Goal: Information Seeking & Learning: Learn about a topic

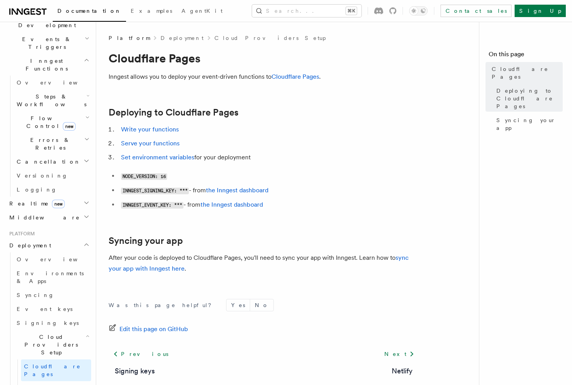
scroll to position [224, 0]
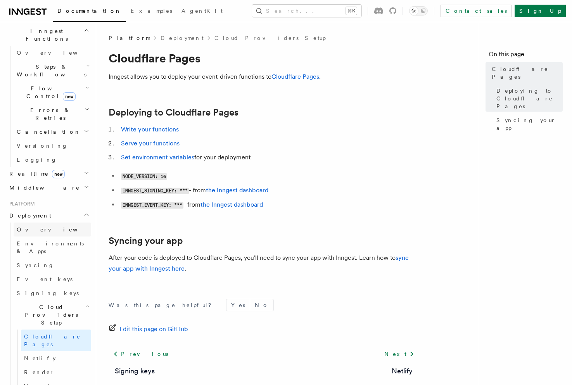
click at [34, 226] on span "Overview" at bounding box center [57, 230] width 80 height 8
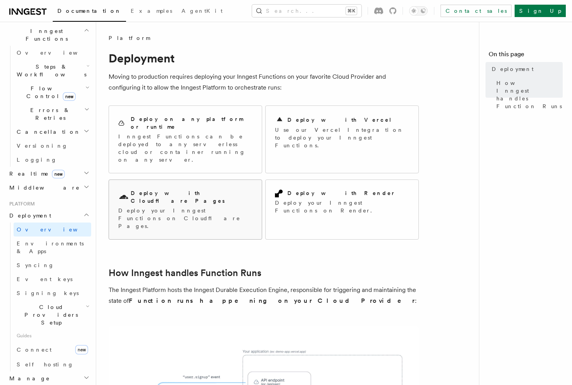
click at [158, 187] on div "Deploy with Cloudflare Pages Deploy your Inngest Functions on Cloudflare Pages." at bounding box center [185, 209] width 153 height 59
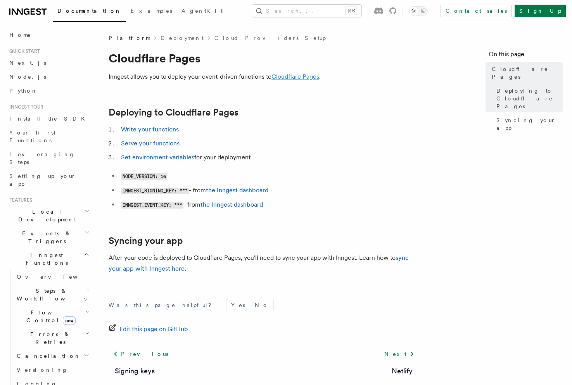
click at [291, 78] on link "Cloudflare Pages" at bounding box center [295, 76] width 48 height 7
click at [20, 81] on link "Node.js" at bounding box center [48, 77] width 85 height 14
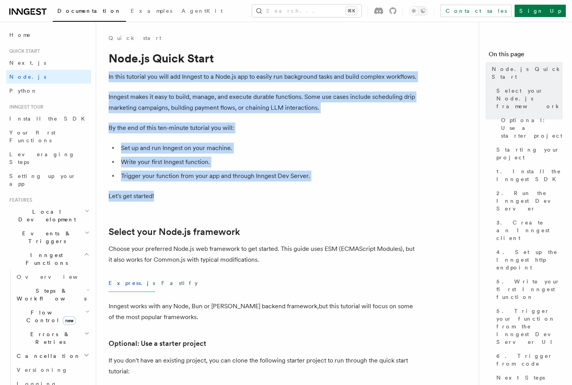
drag, startPoint x: 271, startPoint y: 70, endPoint x: 287, endPoint y: 195, distance: 125.4
click at [287, 195] on p "Let's get started!" at bounding box center [264, 196] width 310 height 11
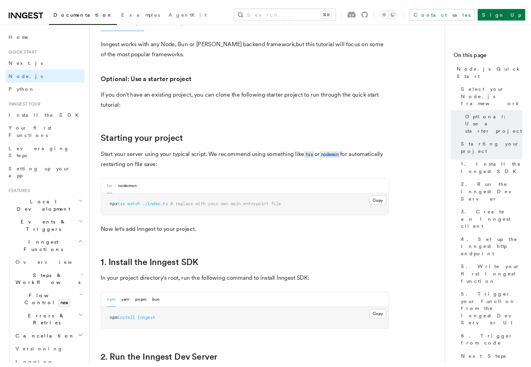
scroll to position [122, 0]
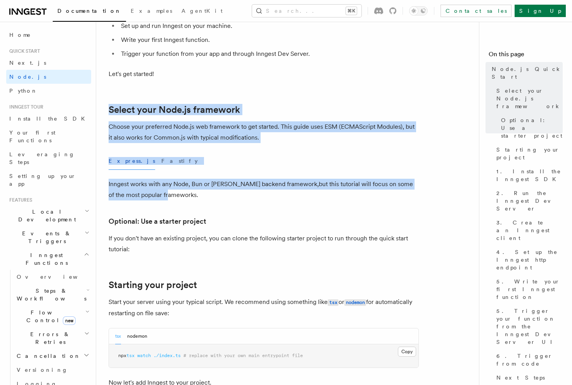
drag, startPoint x: 289, startPoint y: 129, endPoint x: 288, endPoint y: 197, distance: 67.4
click at [288, 197] on p "Inngest works with any Node, Bun or Deno backend framework,but this tutorial wi…" at bounding box center [264, 190] width 310 height 22
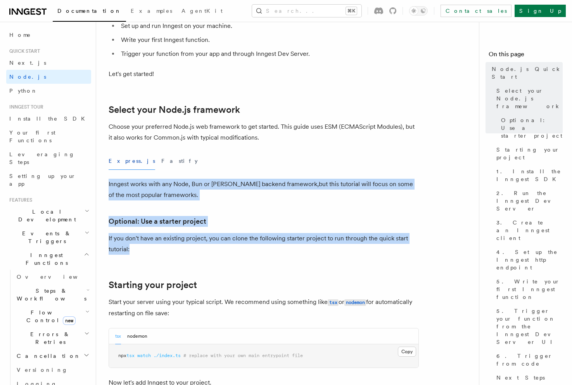
drag, startPoint x: 276, startPoint y: 175, endPoint x: 267, endPoint y: 247, distance: 72.5
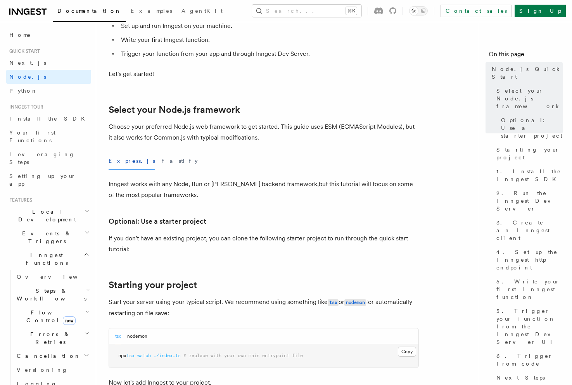
click at [268, 246] on p "If you don't have an existing project, you can clone the following starter proj…" at bounding box center [264, 244] width 310 height 22
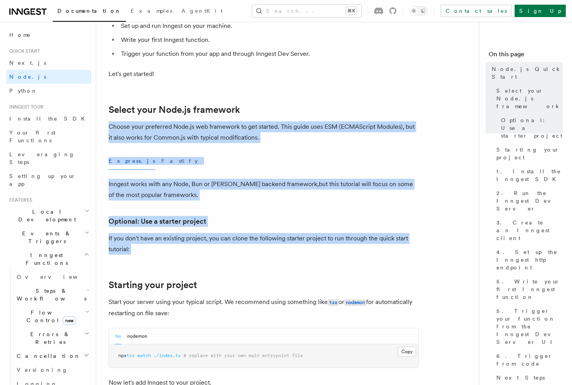
drag, startPoint x: 268, startPoint y: 246, endPoint x: 317, endPoint y: 105, distance: 149.6
click at [317, 105] on h2 "Select your Node.js framework" at bounding box center [264, 109] width 310 height 11
drag, startPoint x: 319, startPoint y: 157, endPoint x: 320, endPoint y: 248, distance: 91.5
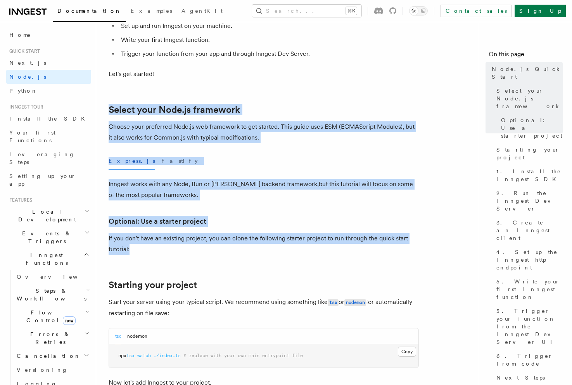
click at [320, 248] on p "If you don't have an existing project, you can clone the following starter proj…" at bounding box center [264, 244] width 310 height 22
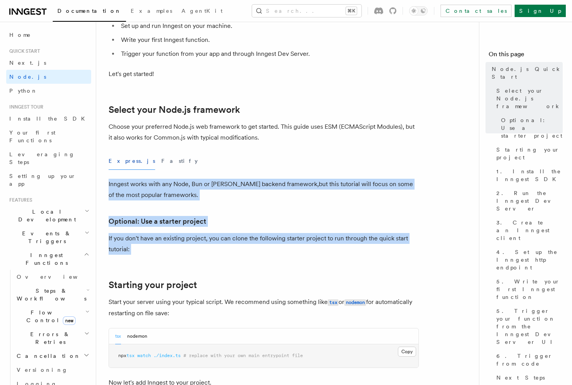
drag, startPoint x: 320, startPoint y: 248, endPoint x: 314, endPoint y: 171, distance: 77.7
drag, startPoint x: 314, startPoint y: 171, endPoint x: 309, endPoint y: 248, distance: 77.3
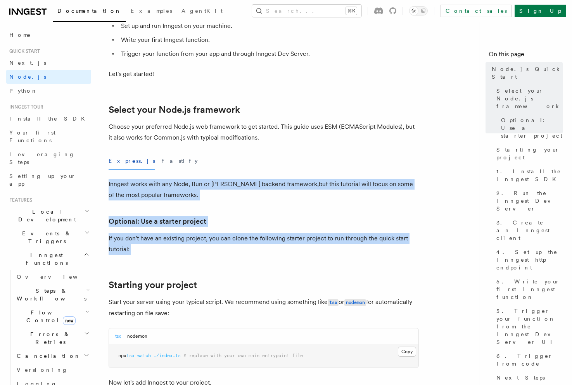
click at [309, 248] on p "If you don't have an existing project, you can clone the following starter proj…" at bounding box center [264, 244] width 310 height 22
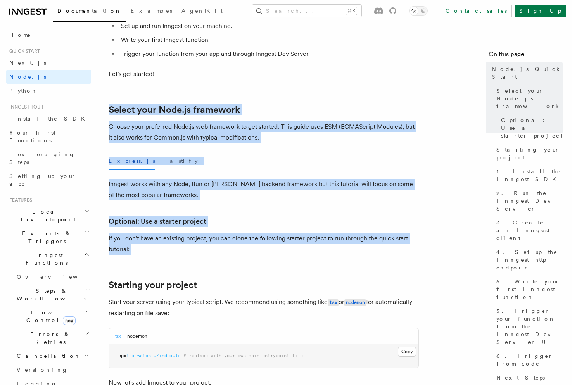
drag, startPoint x: 309, startPoint y: 248, endPoint x: 329, endPoint y: 95, distance: 153.6
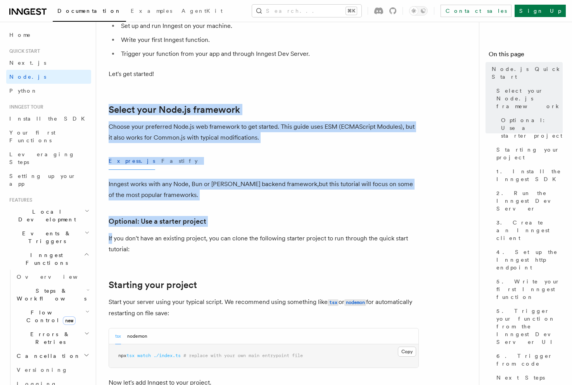
drag, startPoint x: 329, startPoint y: 95, endPoint x: 331, endPoint y: 233, distance: 137.2
click at [331, 233] on p "If you don't have an existing project, you can clone the following starter proj…" at bounding box center [264, 244] width 310 height 22
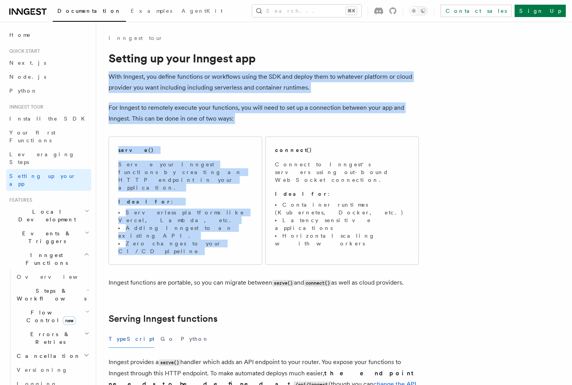
drag, startPoint x: 342, startPoint y: 62, endPoint x: 347, endPoint y: 126, distance: 64.5
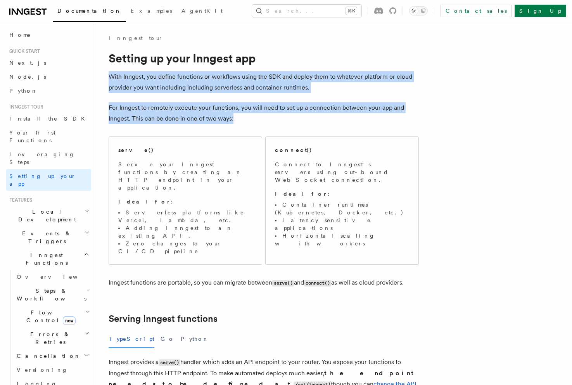
drag, startPoint x: 344, startPoint y: 117, endPoint x: 343, endPoint y: 51, distance: 66.3
click at [343, 51] on h1 "Setting up your Inngest app" at bounding box center [264, 58] width 310 height 14
drag, startPoint x: 343, startPoint y: 51, endPoint x: 353, endPoint y: 118, distance: 67.5
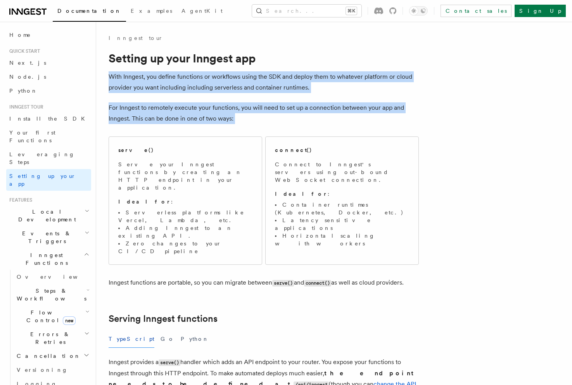
click at [353, 118] on p "For Inngest to remotely execute your functions, you will need to set up a conne…" at bounding box center [264, 113] width 310 height 22
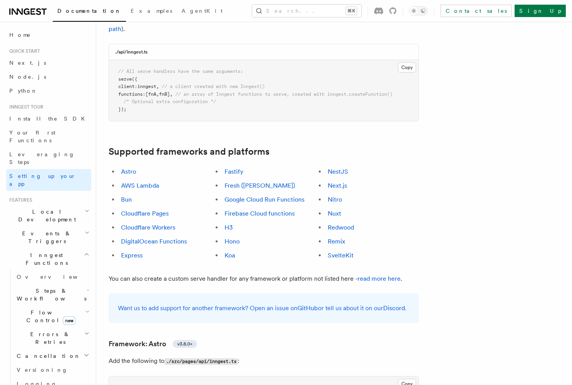
scroll to position [1585, 0]
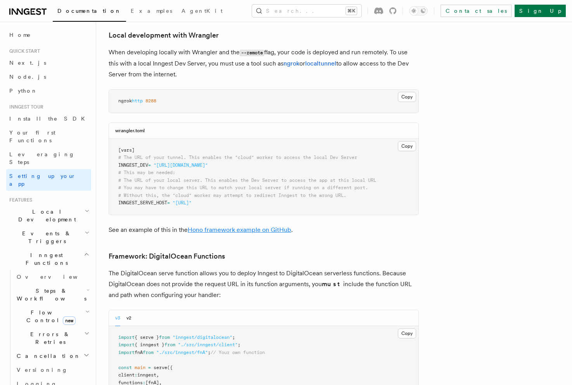
click at [236, 226] on link "Hono framework example on GitHub" at bounding box center [239, 229] width 103 height 7
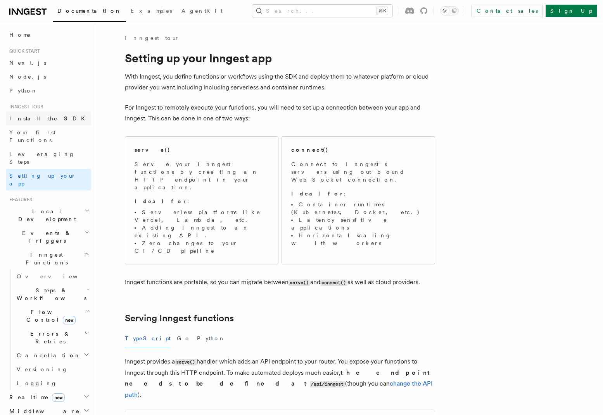
click at [33, 117] on span "Install the SDK" at bounding box center [49, 118] width 80 height 6
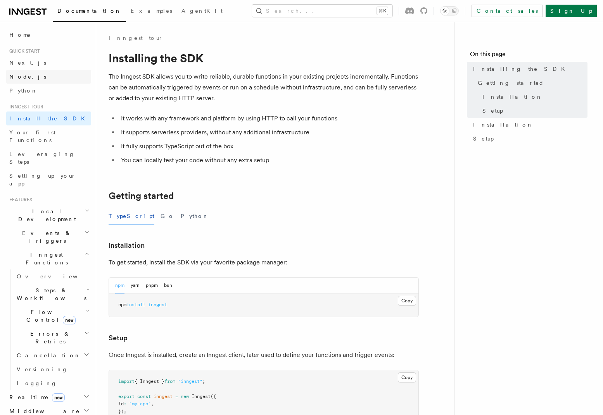
click at [29, 76] on link "Node.js" at bounding box center [48, 77] width 85 height 14
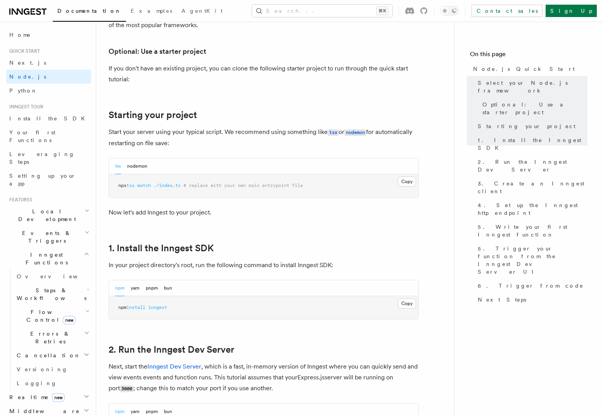
scroll to position [220, 0]
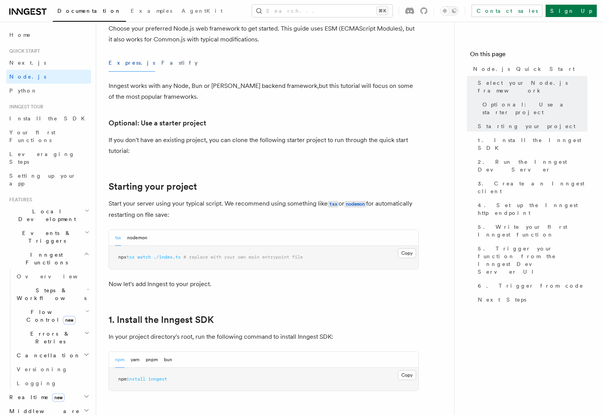
drag, startPoint x: 220, startPoint y: 188, endPoint x: 227, endPoint y: 217, distance: 29.0
click at [227, 217] on p "Start your server using your typical script. We recommend using something like …" at bounding box center [264, 209] width 310 height 22
drag, startPoint x: 227, startPoint y: 188, endPoint x: 239, endPoint y: 108, distance: 80.8
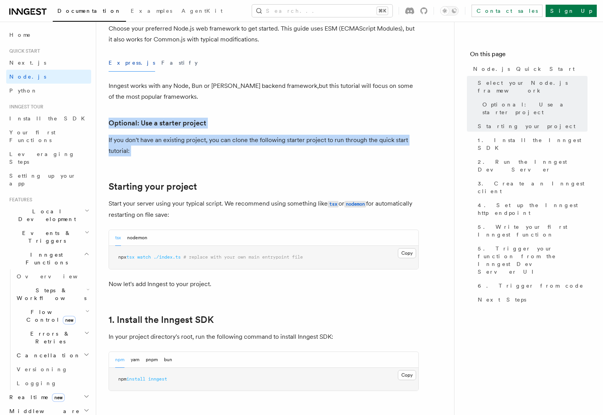
drag, startPoint x: 239, startPoint y: 108, endPoint x: 247, endPoint y: 150, distance: 43.3
click at [247, 150] on p "If you don't have an existing project, you can clone the following starter proj…" at bounding box center [264, 146] width 310 height 22
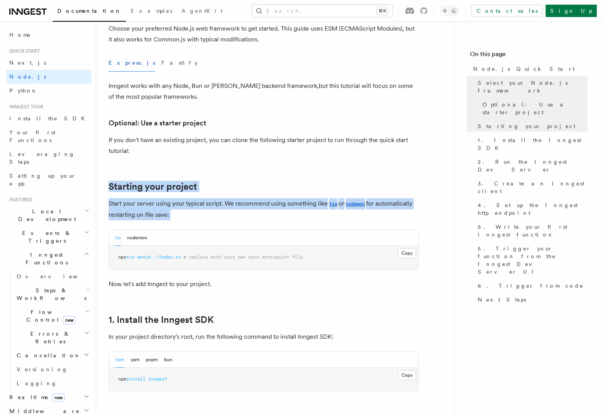
drag, startPoint x: 247, startPoint y: 150, endPoint x: 262, endPoint y: 212, distance: 63.5
click at [262, 212] on p "Start your server using your typical script. We recommend using something like …" at bounding box center [264, 209] width 310 height 22
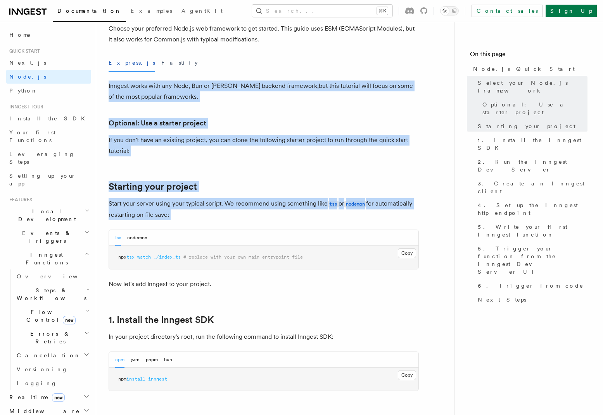
drag, startPoint x: 262, startPoint y: 212, endPoint x: 264, endPoint y: 71, distance: 140.7
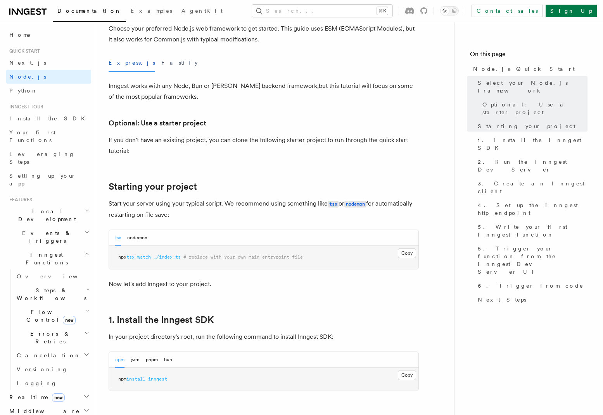
click at [264, 71] on div "Express.js Fastify" at bounding box center [264, 62] width 310 height 17
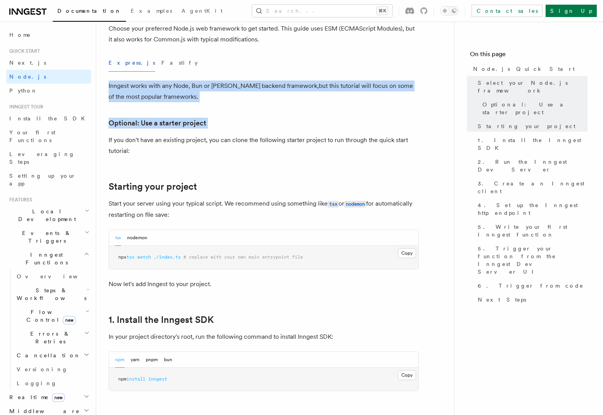
drag, startPoint x: 264, startPoint y: 71, endPoint x: 266, endPoint y: 121, distance: 50.4
click at [266, 121] on h3 "Optional: Use a starter project" at bounding box center [264, 123] width 310 height 11
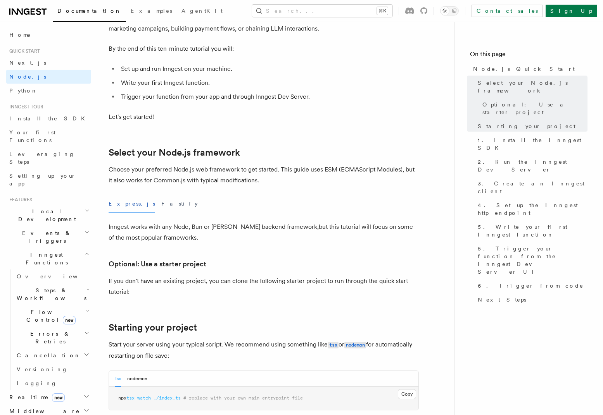
scroll to position [76, 0]
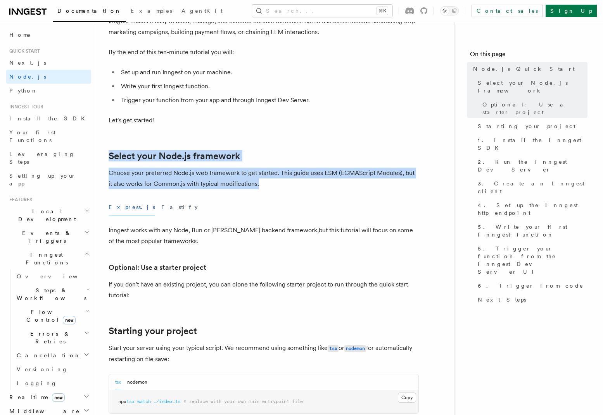
drag, startPoint x: 279, startPoint y: 134, endPoint x: 296, endPoint y: 183, distance: 51.2
click at [296, 183] on p "Choose your preferred Node.js web framework to get started. This guide uses ESM…" at bounding box center [264, 179] width 310 height 22
drag, startPoint x: 296, startPoint y: 183, endPoint x: 288, endPoint y: 117, distance: 66.0
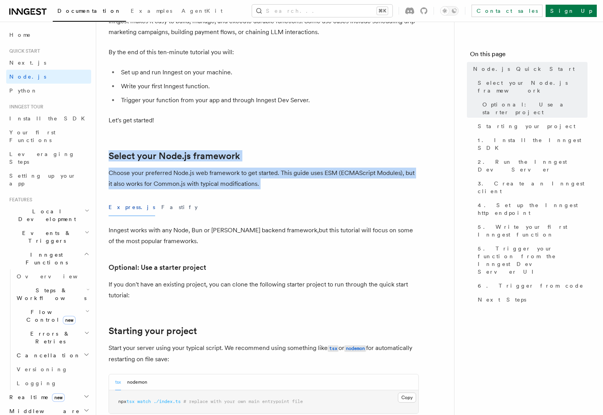
click at [288, 117] on p "Let's get started!" at bounding box center [264, 120] width 310 height 11
click at [315, 189] on p "Choose your preferred Node.js web framework to get started. This guide uses ESM…" at bounding box center [264, 179] width 310 height 22
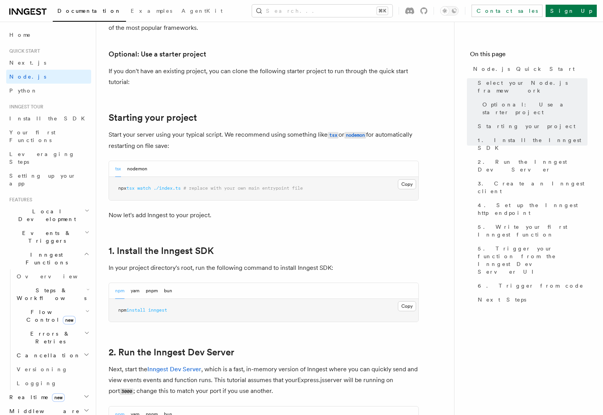
scroll to position [382, 0]
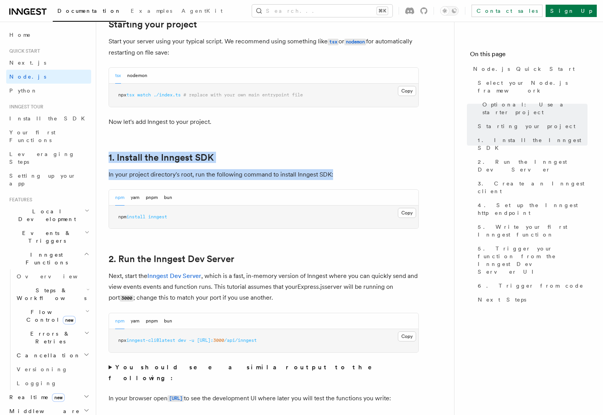
drag, startPoint x: 233, startPoint y: 147, endPoint x: 356, endPoint y: 176, distance: 126.2
click at [356, 176] on p "In your project directory's root, run the following command to install Inngest …" at bounding box center [264, 174] width 310 height 11
drag, startPoint x: 356, startPoint y: 176, endPoint x: 335, endPoint y: 109, distance: 70.2
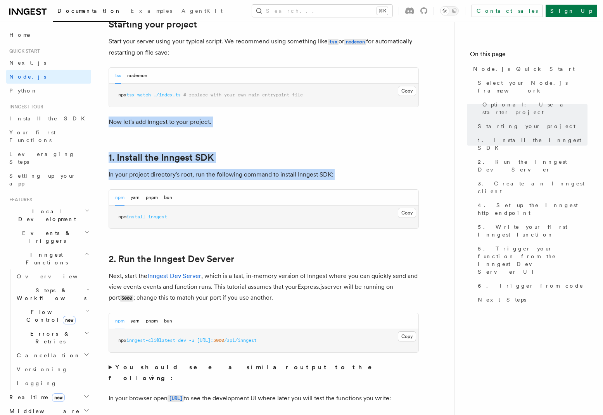
drag, startPoint x: 335, startPoint y: 109, endPoint x: 348, endPoint y: 172, distance: 63.7
drag, startPoint x: 348, startPoint y: 172, endPoint x: 343, endPoint y: 169, distance: 5.7
click at [348, 172] on p "In your project directory's root, run the following command to install Inngest …" at bounding box center [264, 174] width 310 height 11
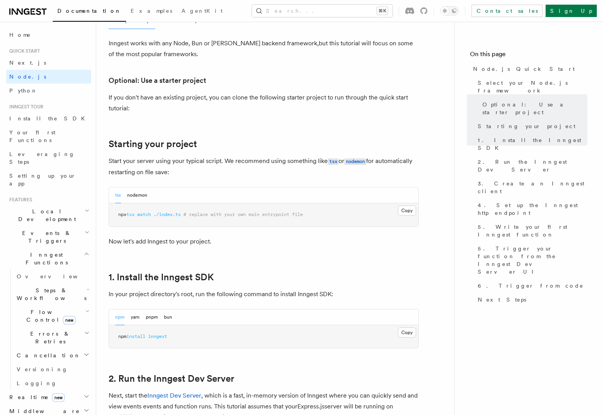
scroll to position [226, 0]
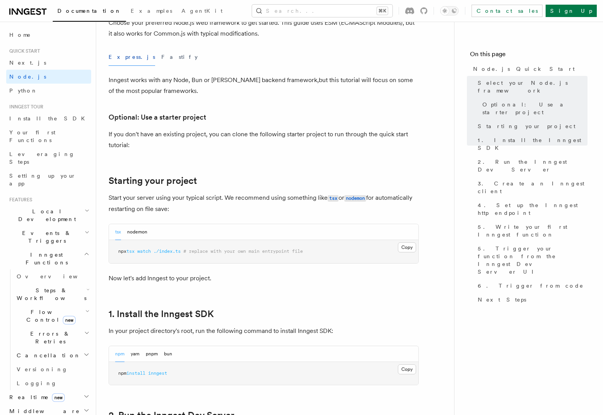
drag, startPoint x: 276, startPoint y: 192, endPoint x: 278, endPoint y: 210, distance: 18.3
click at [278, 210] on p "Start your server using your typical script. We recommend using something like …" at bounding box center [264, 204] width 310 height 22
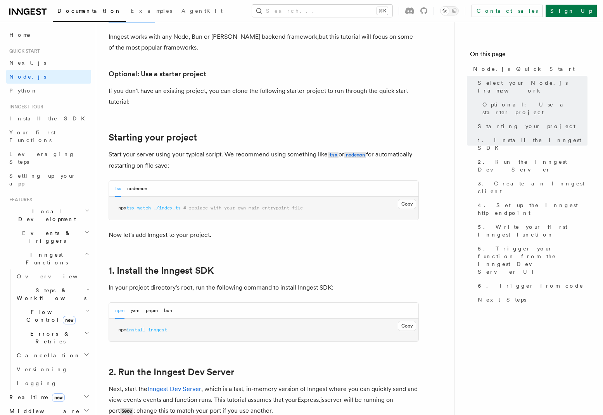
scroll to position [429, 0]
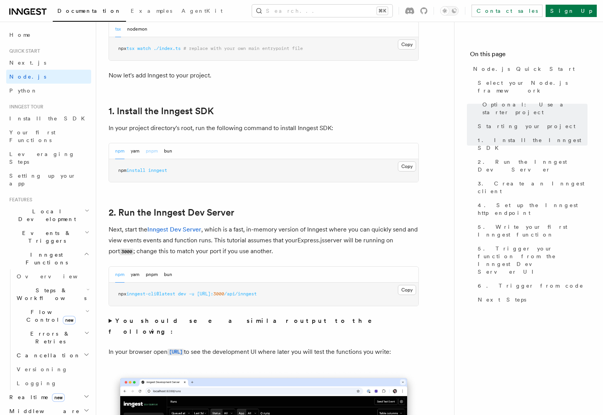
click at [156, 153] on button "pnpm" at bounding box center [152, 151] width 12 height 16
click at [144, 172] on span "inngest" at bounding box center [149, 170] width 19 height 5
copy article "pnpm add inngest"
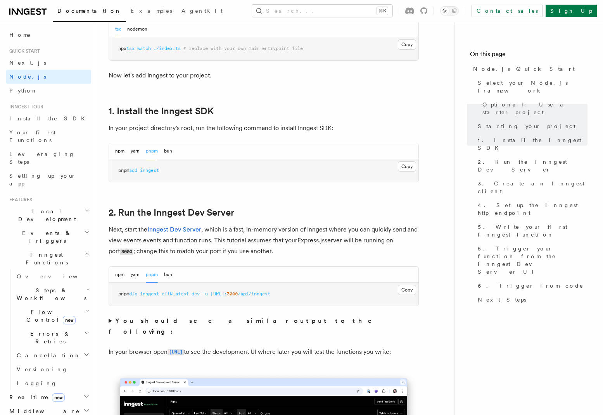
click at [247, 210] on h2 "2. Run the Inngest Dev Server" at bounding box center [264, 212] width 310 height 11
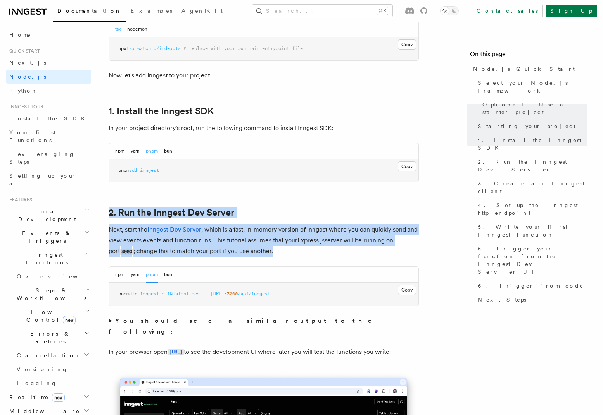
drag, startPoint x: 246, startPoint y: 195, endPoint x: 277, endPoint y: 251, distance: 65.0
click at [277, 251] on p "Next, start the Inngest Dev Server , which is a fast, in-memory version of Inng…" at bounding box center [264, 240] width 310 height 33
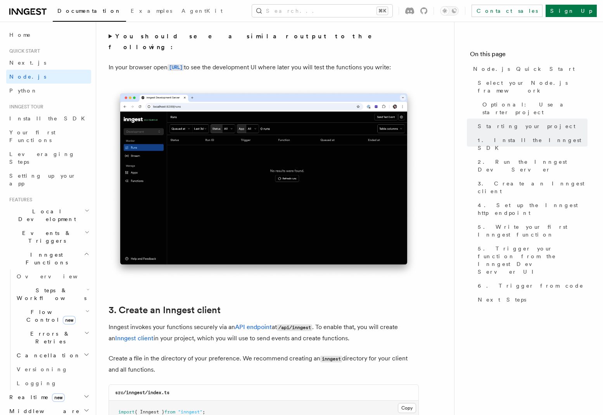
scroll to position [835, 0]
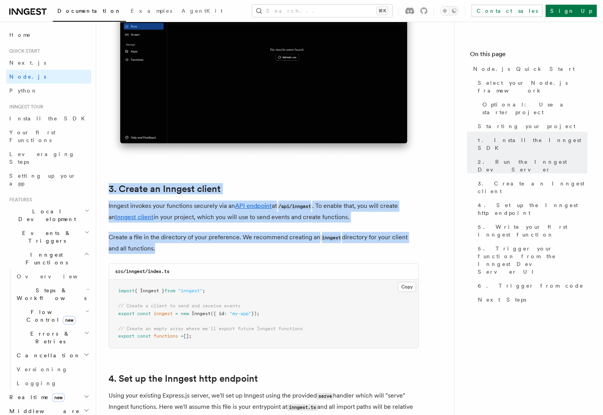
drag, startPoint x: 237, startPoint y: 176, endPoint x: 251, endPoint y: 255, distance: 80.7
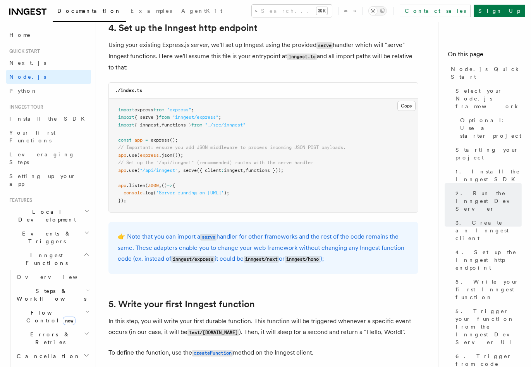
scroll to position [1116, 0]
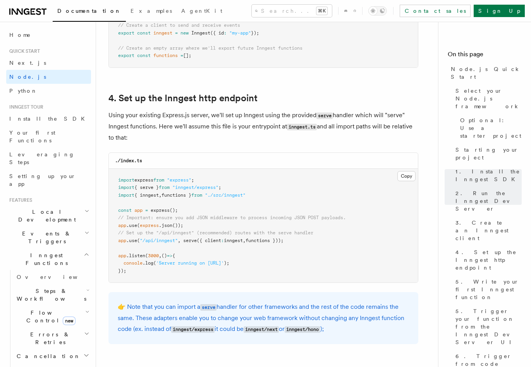
drag, startPoint x: 251, startPoint y: 137, endPoint x: 252, endPoint y: 144, distance: 6.8
click at [252, 143] on p "Using your existing Express.js server, we'll set up Inngest using the provided …" at bounding box center [264, 126] width 310 height 33
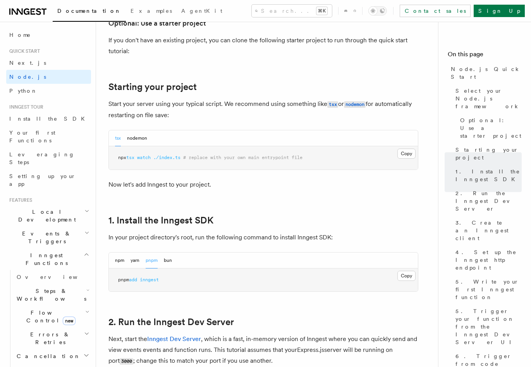
scroll to position [0, 0]
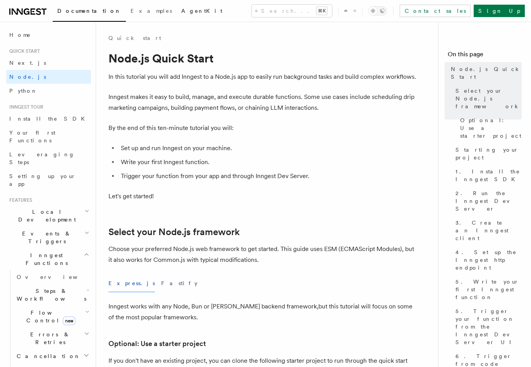
click at [181, 10] on span "AgentKit" at bounding box center [201, 11] width 41 height 6
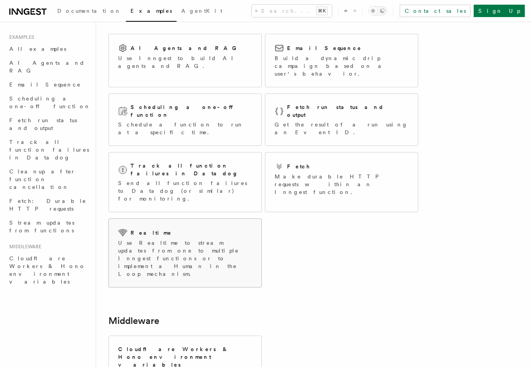
scroll to position [125, 0]
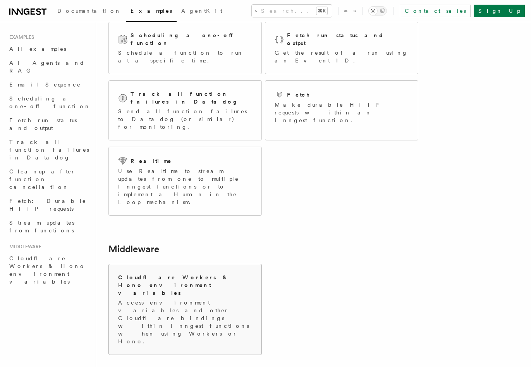
click at [202, 298] on p "Access environment variables and other Cloudflare bindings within Inngest funct…" at bounding box center [185, 321] width 134 height 47
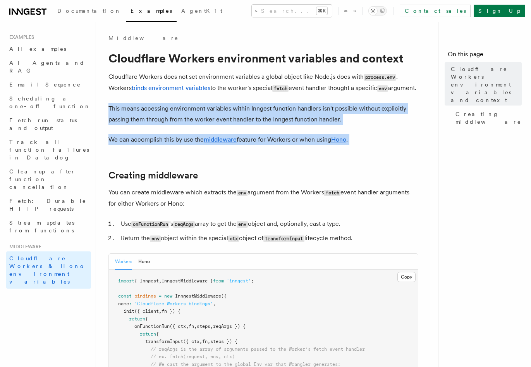
drag, startPoint x: 377, startPoint y: 150, endPoint x: 388, endPoint y: 167, distance: 20.4
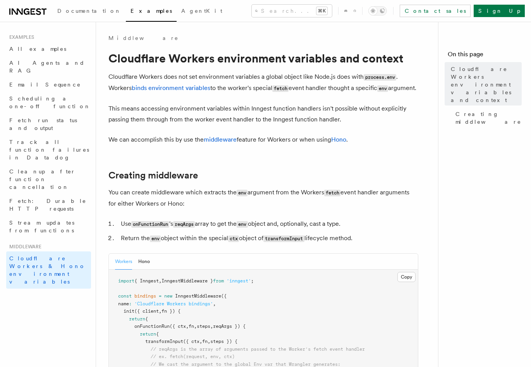
drag, startPoint x: 311, startPoint y: 109, endPoint x: 396, endPoint y: 253, distance: 167.4
click at [396, 244] on li "Return the env object within the special ctx object of transformInput lifecycle…" at bounding box center [269, 238] width 300 height 11
click at [342, 143] on link "Hono" at bounding box center [338, 139] width 15 height 7
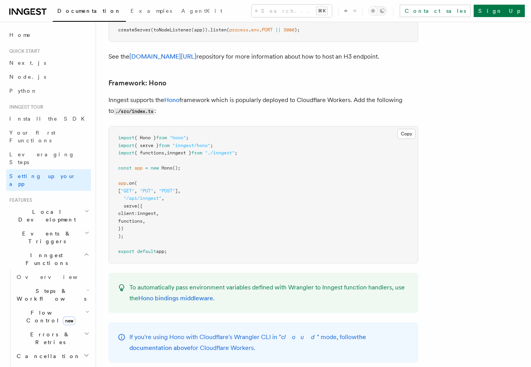
scroll to position [3773, 0]
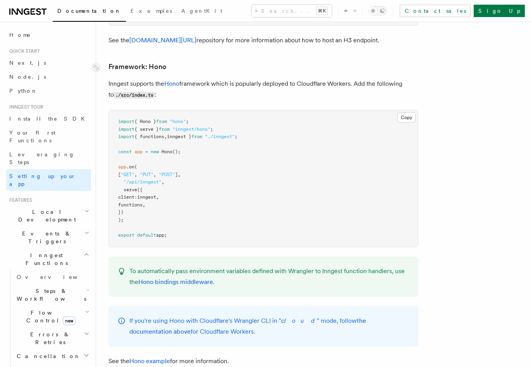
click at [164, 61] on link "Framework: Hono" at bounding box center [138, 66] width 58 height 11
click at [164, 62] on link "Framework: Hono" at bounding box center [138, 67] width 58 height 11
drag, startPoint x: 181, startPoint y: 62, endPoint x: 165, endPoint y: 60, distance: 16.1
click at [165, 79] on p "Inngest supports the Hono framework which is popularly deployed to Cloudflare W…" at bounding box center [264, 90] width 310 height 22
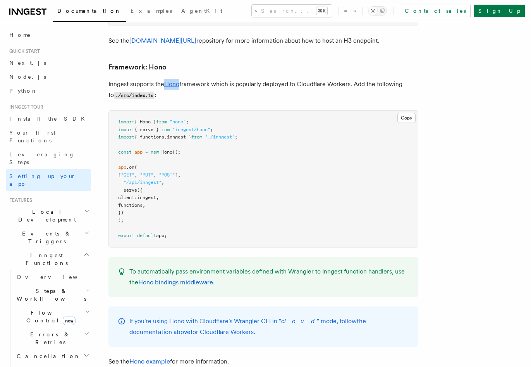
copy link "Hono"
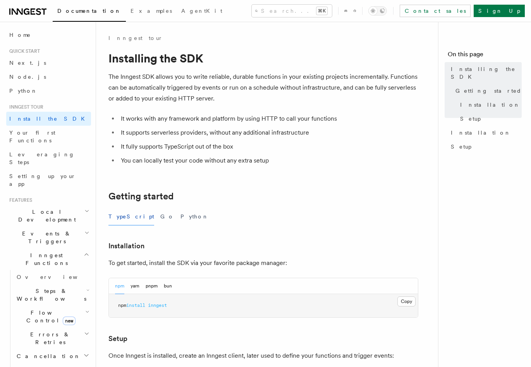
click at [356, 11] on icon at bounding box center [355, 10] width 2 height 7
